Goal: Find specific page/section: Find specific page/section

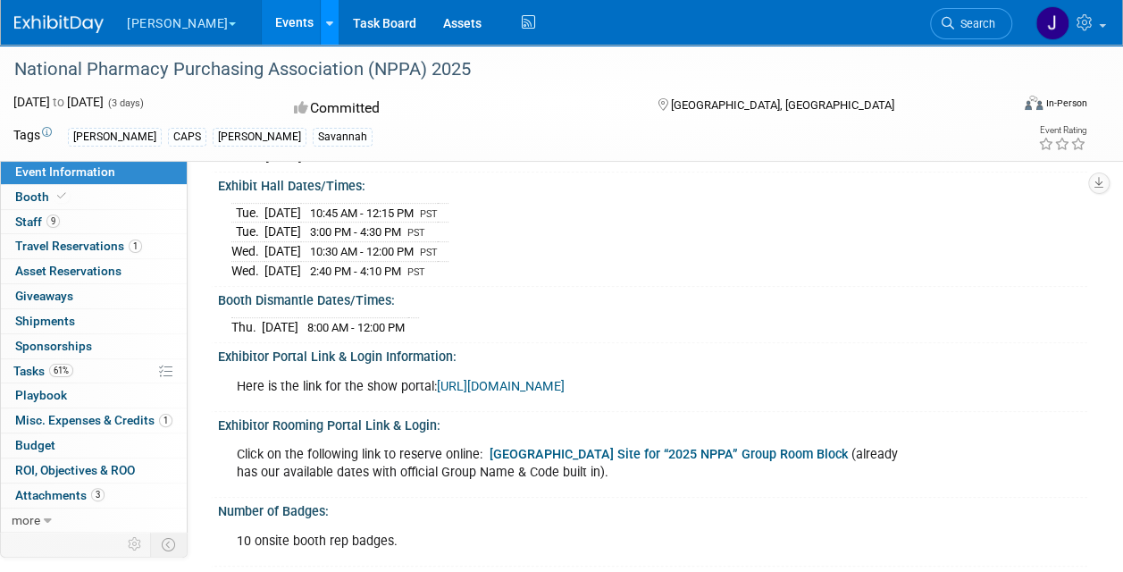
click at [326, 21] on icon at bounding box center [329, 24] width 7 height 12
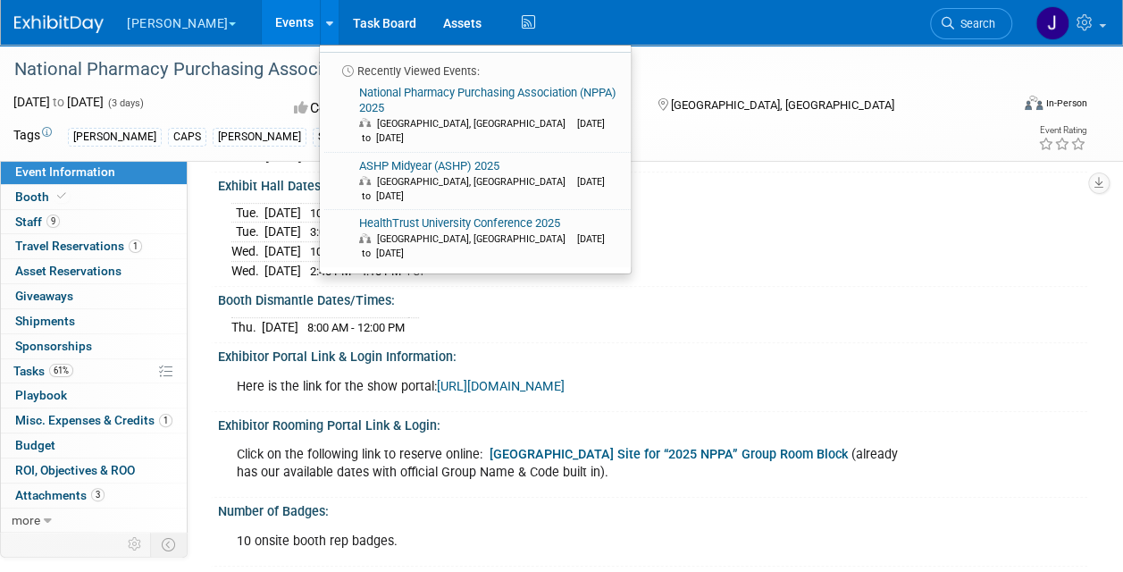
click at [262, 22] on link "Events" at bounding box center [294, 22] width 65 height 45
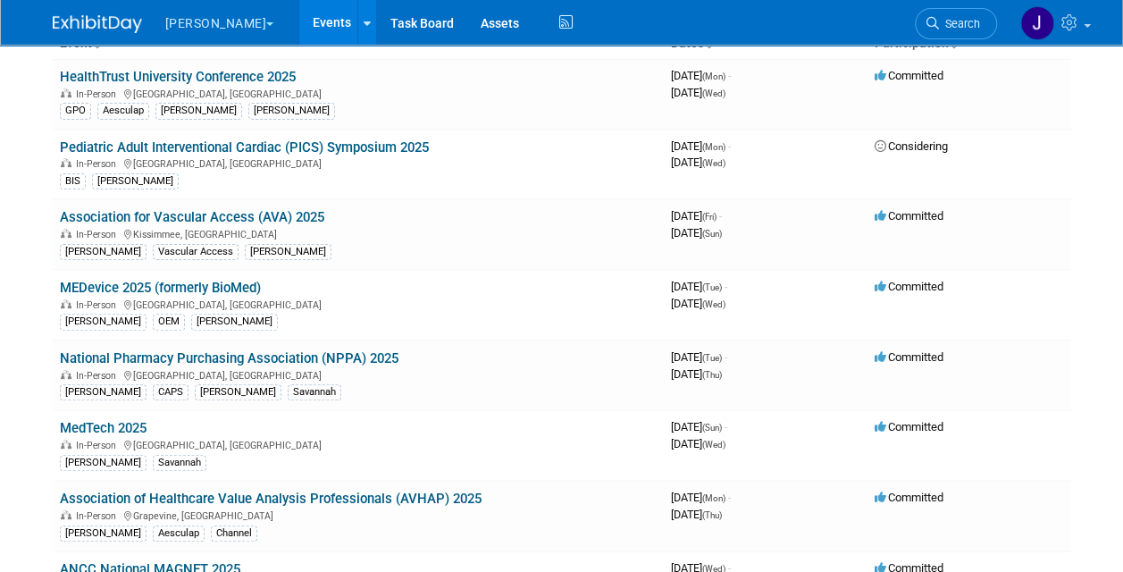
scroll to position [143, 0]
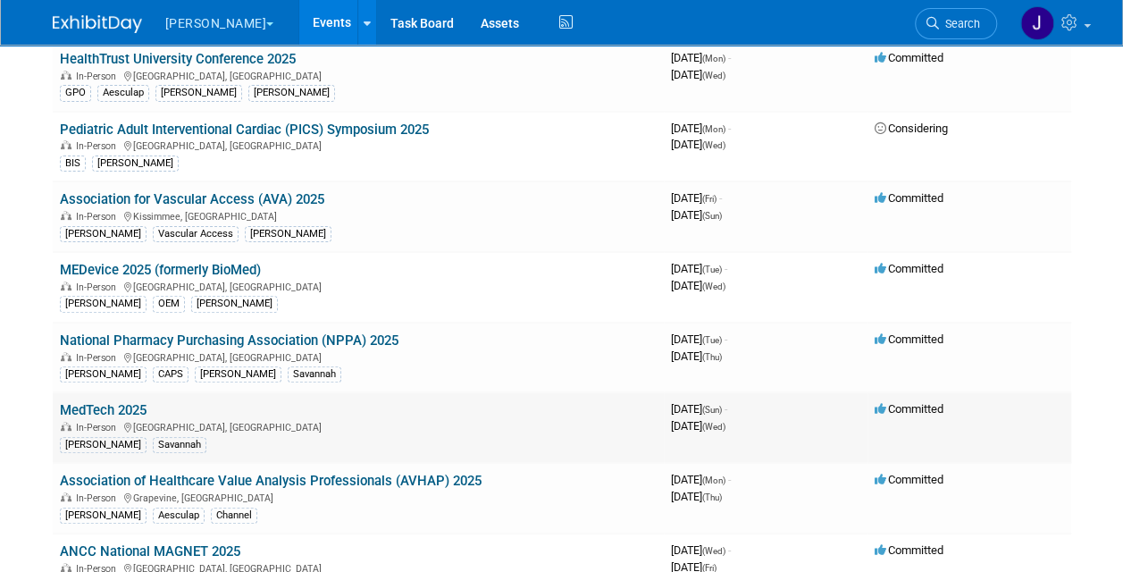
click at [95, 409] on link "MedTech 2025" at bounding box center [103, 410] width 87 height 16
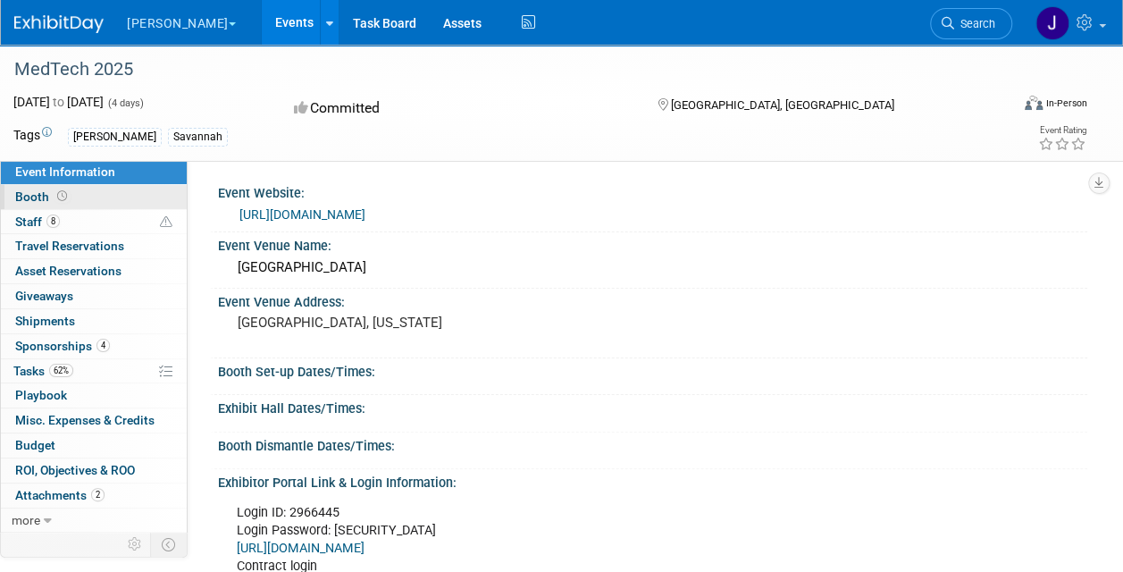
click at [32, 197] on span "Booth" at bounding box center [42, 196] width 55 height 14
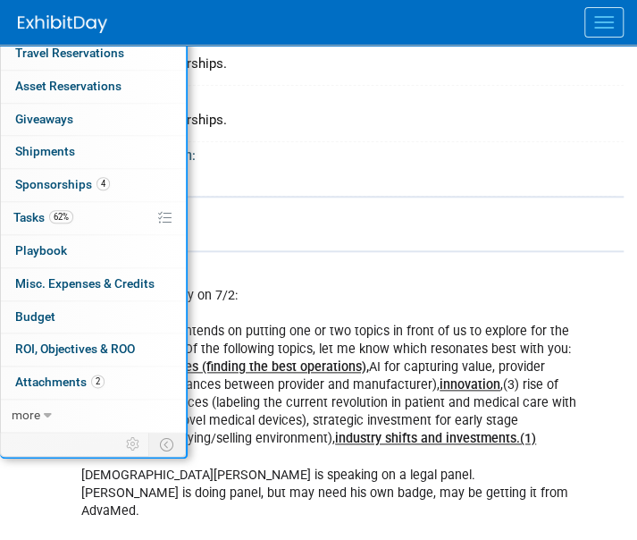
scroll to position [220, 0]
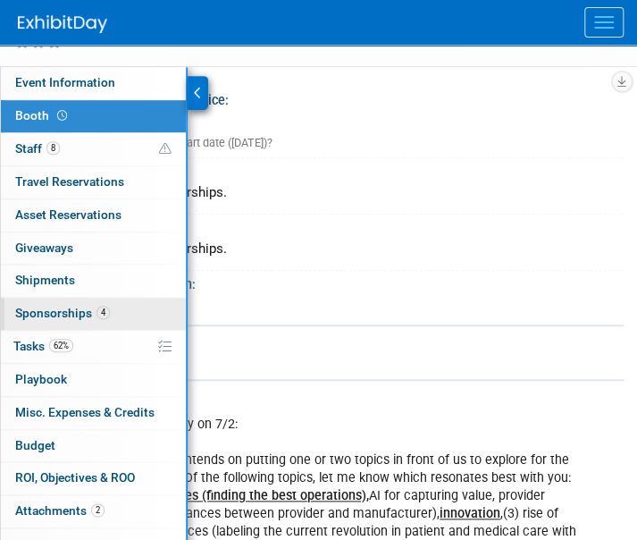
click at [52, 308] on span "Sponsorships 4" at bounding box center [62, 313] width 95 height 14
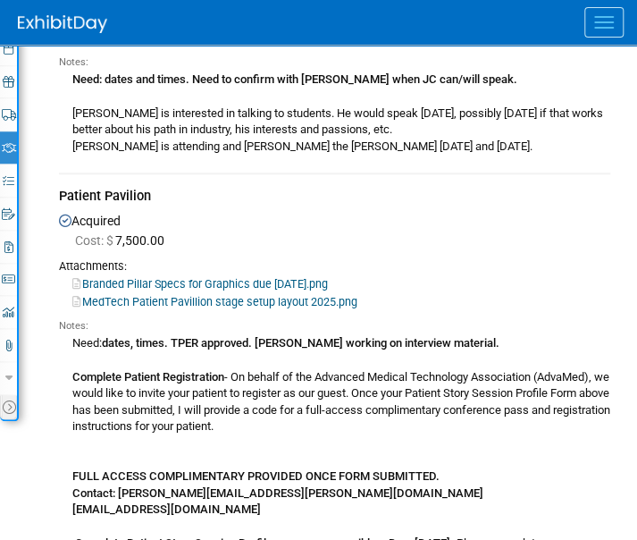
scroll to position [390, 0]
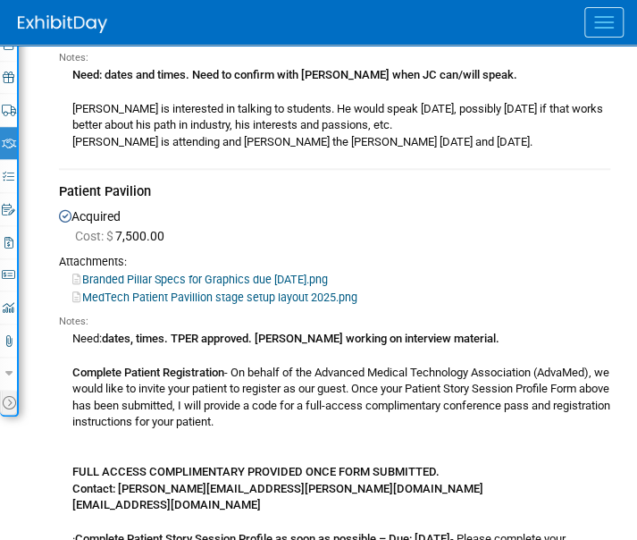
click at [309, 274] on link "Branded Pillar Specs for Graphics due August 29.png" at bounding box center [199, 278] width 255 height 13
